Goal: Task Accomplishment & Management: Use online tool/utility

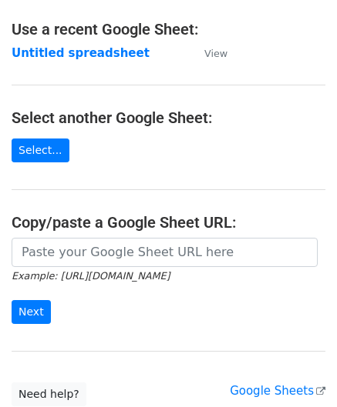
scroll to position [154, 0]
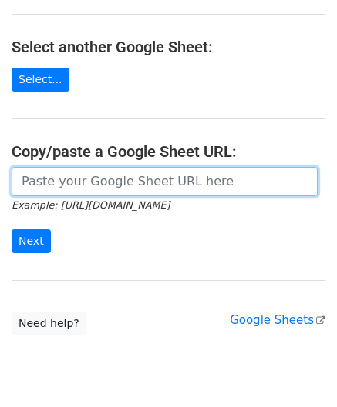
click at [52, 189] on input "url" at bounding box center [165, 181] width 306 height 29
paste input "[URL][DOMAIN_NAME]"
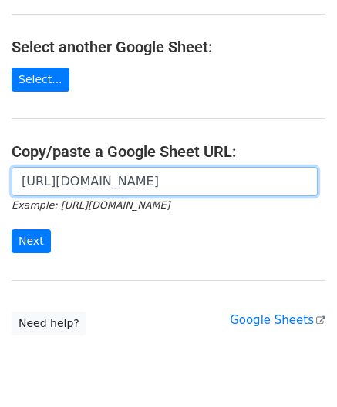
scroll to position [0, 323]
type input "[URL][DOMAIN_NAME]"
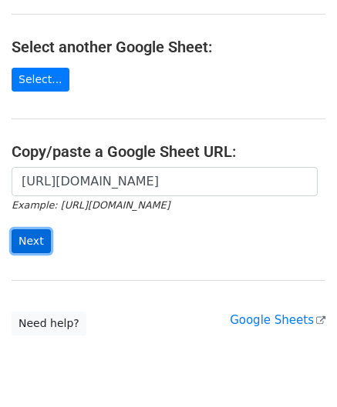
click at [29, 241] on input "Next" at bounding box center [31, 241] width 39 height 24
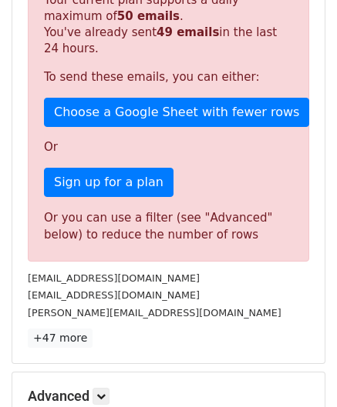
scroll to position [520, 0]
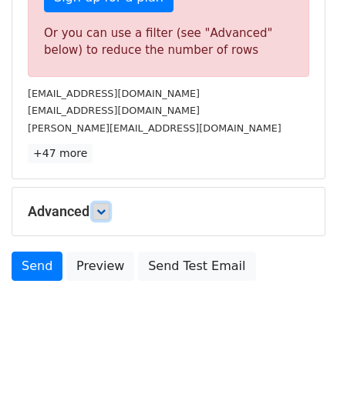
click at [102, 207] on icon at bounding box center [100, 211] width 9 height 9
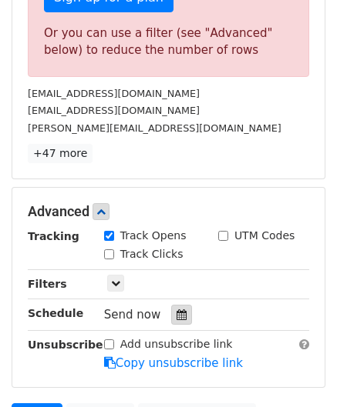
click at [182, 307] on div at bounding box center [181, 315] width 21 height 20
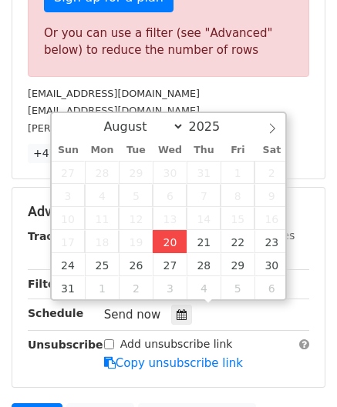
type input "2025-08-20 12:00"
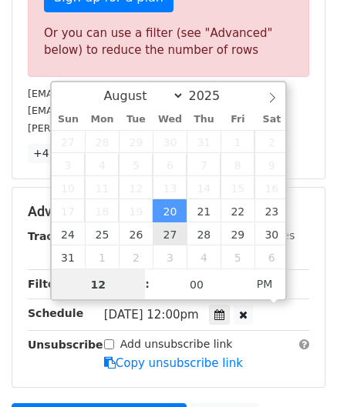
paste input "5"
type input "5"
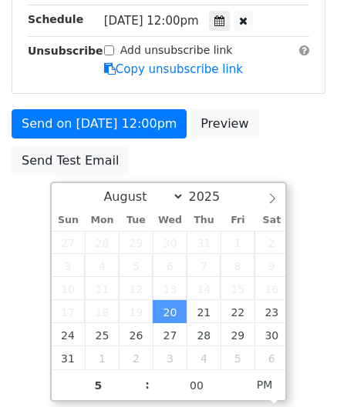
type input "2025-08-20 17:00"
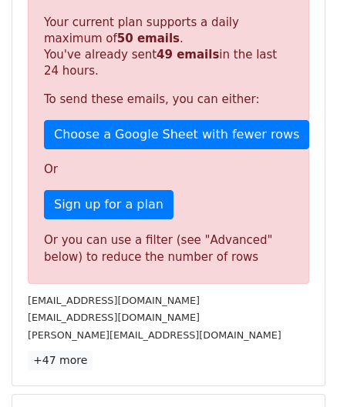
scroll to position [706, 0]
